Goal: Task Accomplishment & Management: Manage account settings

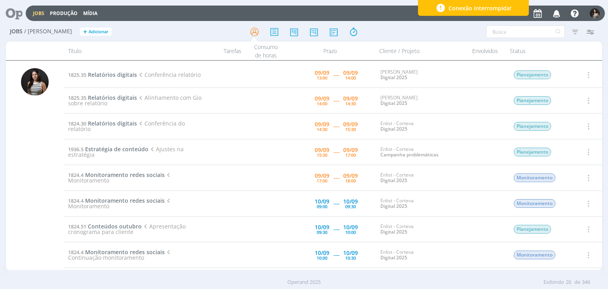
click at [588, 74] on icon "button" at bounding box center [588, 75] width 9 height 10
click at [581, 124] on link "Iniciar timesheet" at bounding box center [566, 126] width 63 height 13
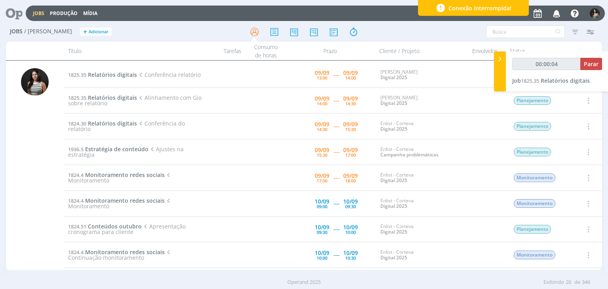
type input "00:00:05"
click at [590, 67] on span "Parar" at bounding box center [591, 64] width 15 height 8
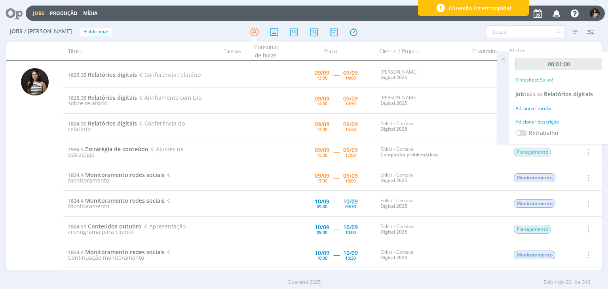
click at [503, 59] on icon at bounding box center [503, 58] width 14 height 15
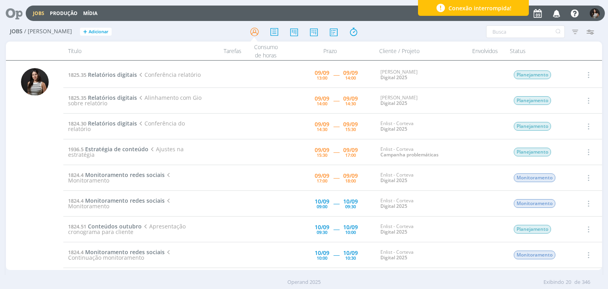
click at [584, 124] on icon "button" at bounding box center [588, 127] width 9 height 10
click at [572, 176] on link "Iniciar timesheet" at bounding box center [566, 178] width 63 height 13
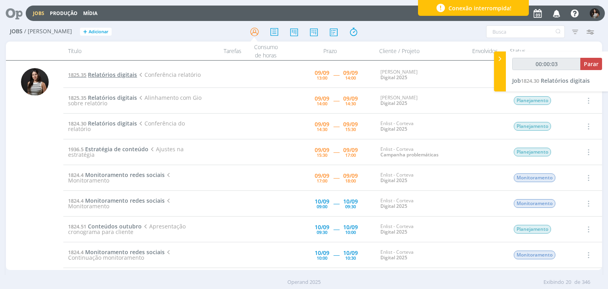
click at [126, 75] on span "Relatórios digitais" at bounding box center [112, 75] width 49 height 8
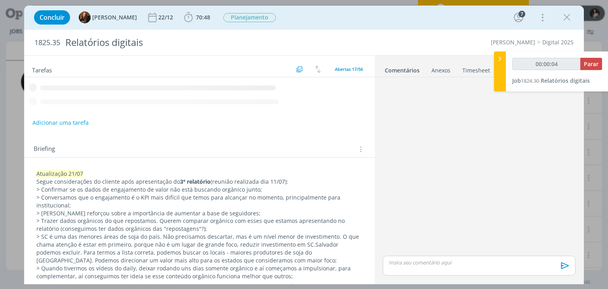
type input "00:00:05"
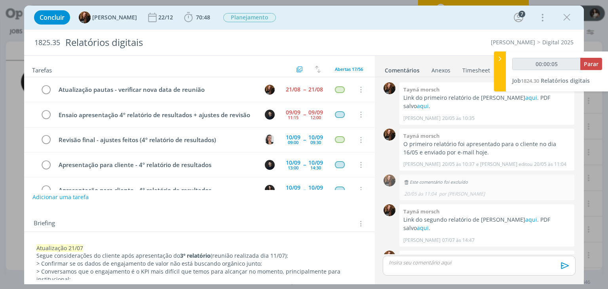
scroll to position [767, 0]
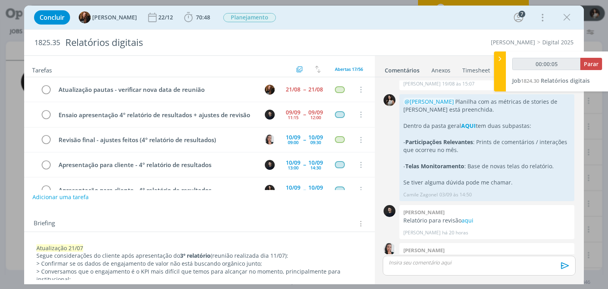
click at [496, 62] on icon at bounding box center [500, 59] width 8 height 8
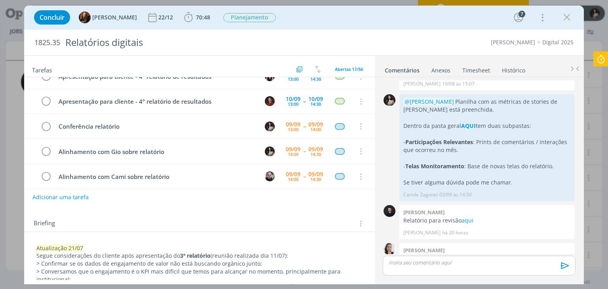
click at [484, 68] on link "Timesheet" at bounding box center [476, 68] width 29 height 11
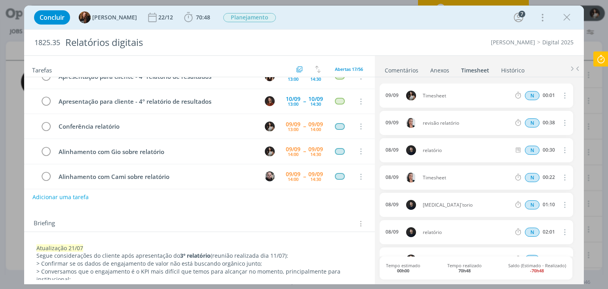
click at [562, 93] on icon "dialog" at bounding box center [564, 96] width 9 height 10
click at [539, 107] on link "Excluir" at bounding box center [542, 109] width 63 height 13
click at [557, 93] on button "Sim" at bounding box center [557, 96] width 15 height 9
click at [566, 21] on icon "dialog" at bounding box center [567, 17] width 12 height 12
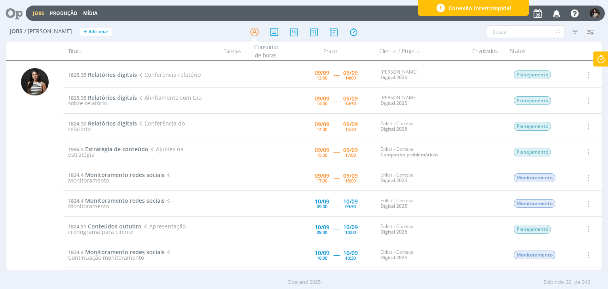
click at [606, 61] on icon at bounding box center [601, 58] width 14 height 15
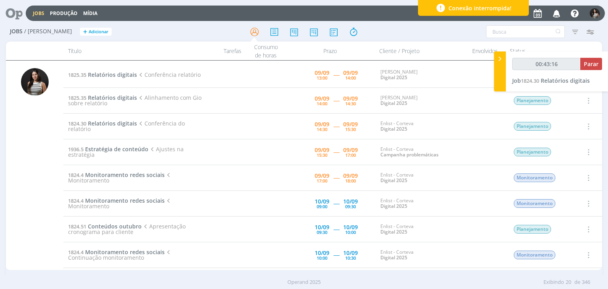
type input "00:43:17"
click at [594, 64] on span "Parar" at bounding box center [591, 64] width 15 height 8
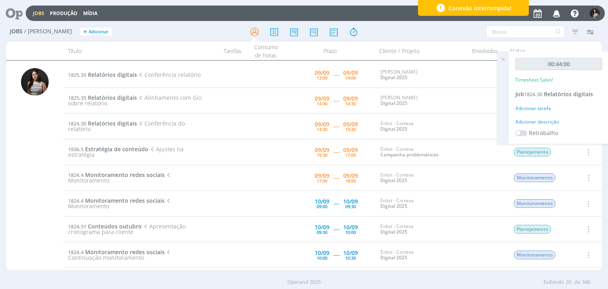
click at [505, 58] on icon at bounding box center [503, 58] width 14 height 15
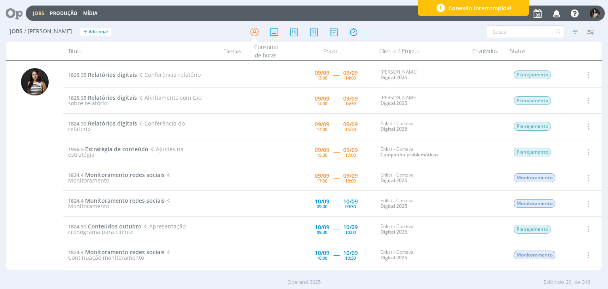
click at [590, 125] on icon "button" at bounding box center [588, 127] width 9 height 10
click at [570, 151] on link "Concluir" at bounding box center [566, 152] width 63 height 13
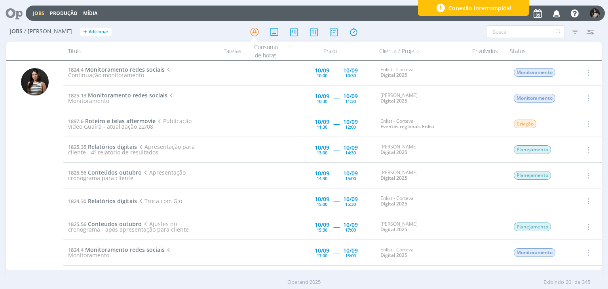
scroll to position [158, 0]
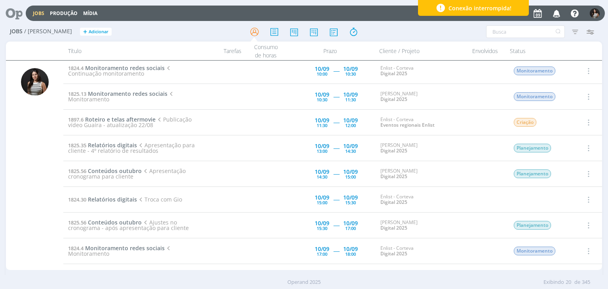
click at [585, 197] on icon "button" at bounding box center [588, 200] width 9 height 10
click at [570, 250] on link "Iniciar timesheet" at bounding box center [566, 251] width 63 height 13
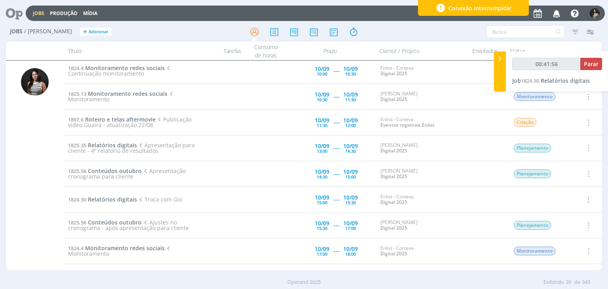
type input "00:42:56"
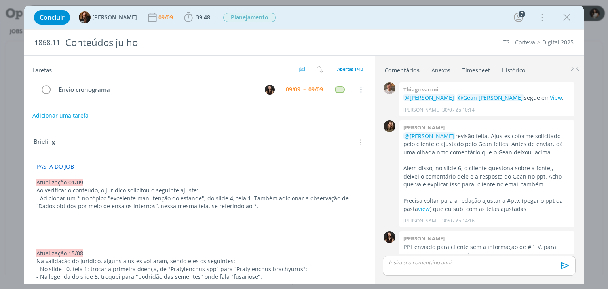
scroll to position [903, 0]
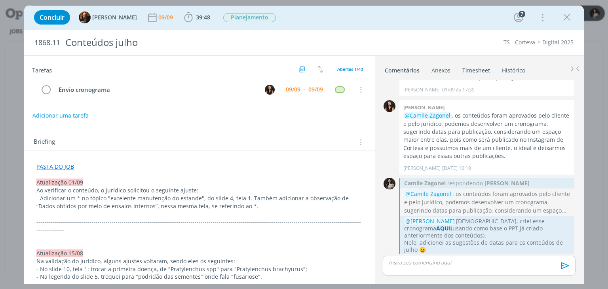
click at [451, 225] on strong "AQUI" at bounding box center [444, 229] width 15 height 8
click at [58, 163] on link "PASTA DO JOB" at bounding box center [55, 167] width 38 height 8
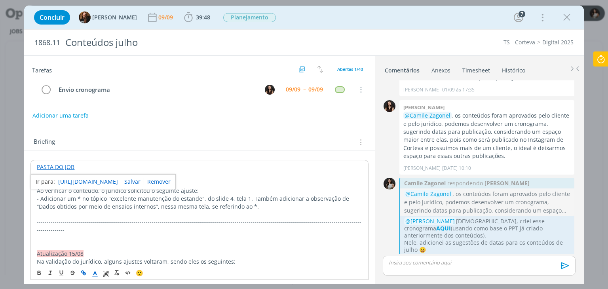
click at [79, 179] on link "https://sobeae.sharepoint.com/:f:/s/SOBEAE/Ep8Nk42cUWtJhlaHegG6bd4BmK0uLBFoOF4J…" at bounding box center [88, 182] width 60 height 10
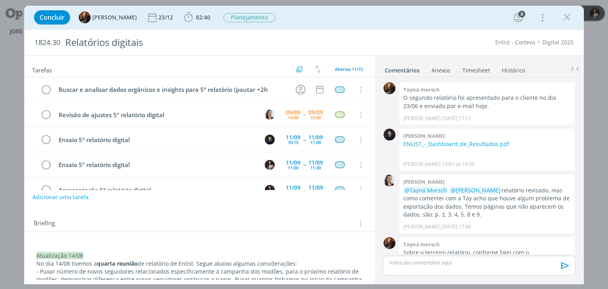
scroll to position [854, 0]
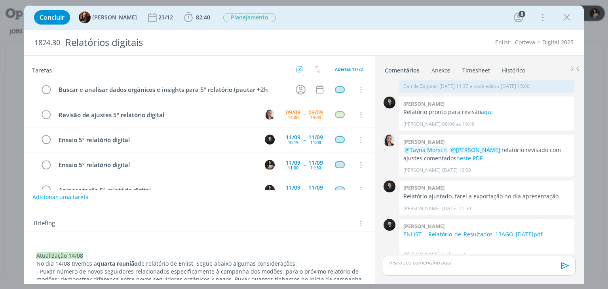
click at [475, 67] on link "Timesheet" at bounding box center [476, 68] width 29 height 11
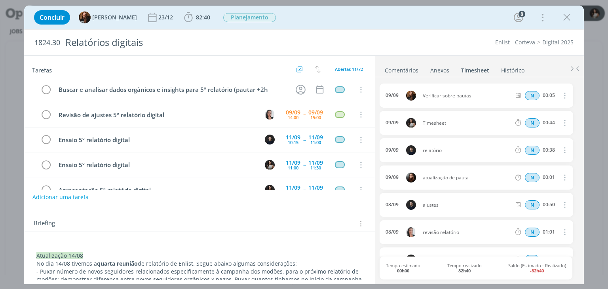
click at [563, 123] on icon "dialog" at bounding box center [564, 123] width 9 height 10
click at [546, 146] on link "Editar" at bounding box center [542, 149] width 63 height 13
drag, startPoint x: 453, startPoint y: 123, endPoint x: 421, endPoint y: 124, distance: 31.7
click at [421, 124] on span "Timesheet" at bounding box center [443, 123] width 46 height 9
click at [520, 60] on ul "Comentários Anexos 0 Timesheet Histórico" at bounding box center [479, 66] width 209 height 21
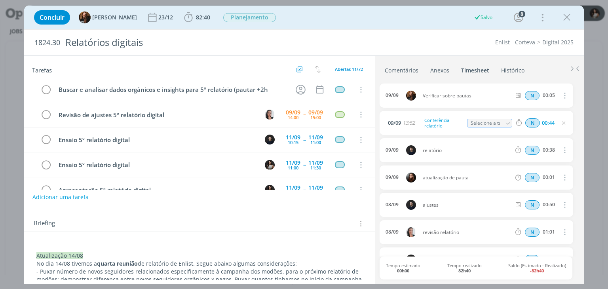
click at [407, 72] on link "Comentários" at bounding box center [402, 68] width 34 height 11
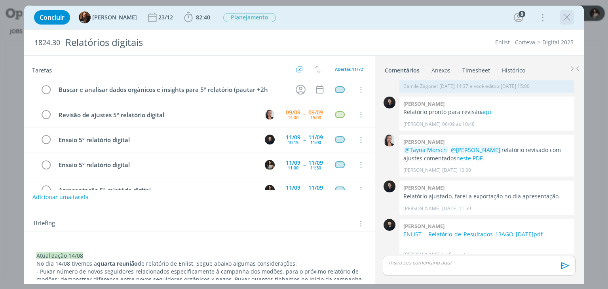
click at [568, 19] on icon "dialog" at bounding box center [567, 17] width 12 height 12
